Goal: Information Seeking & Learning: Stay updated

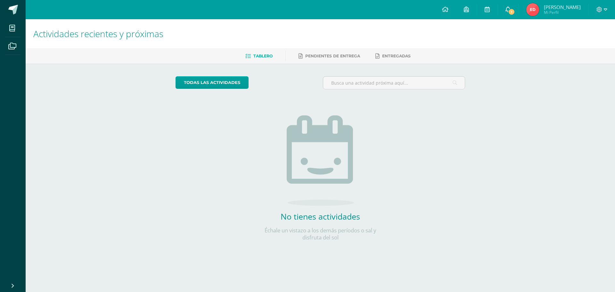
click at [506, 8] on icon at bounding box center [508, 9] width 5 height 6
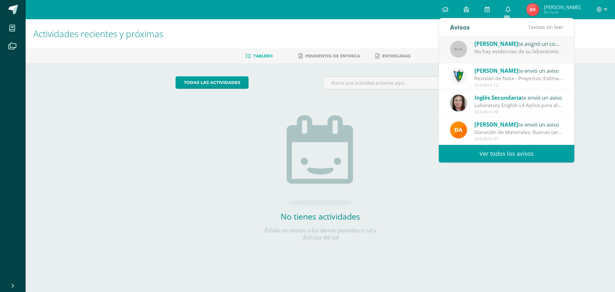
click at [518, 154] on link "Ver todos los avisos" at bounding box center [507, 154] width 136 height 18
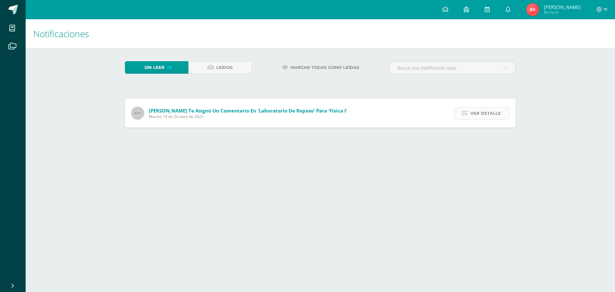
click at [478, 114] on span "Ver detalle" at bounding box center [485, 113] width 31 height 12
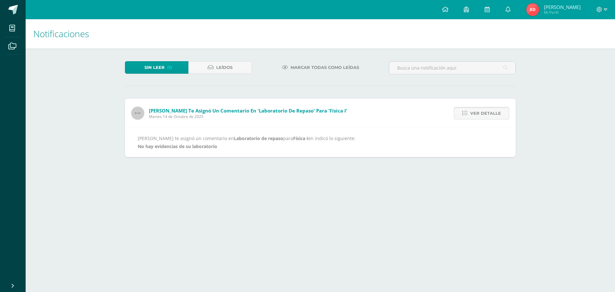
click at [478, 114] on span "Ver detalle" at bounding box center [485, 113] width 31 height 12
